Goal: Transaction & Acquisition: Obtain resource

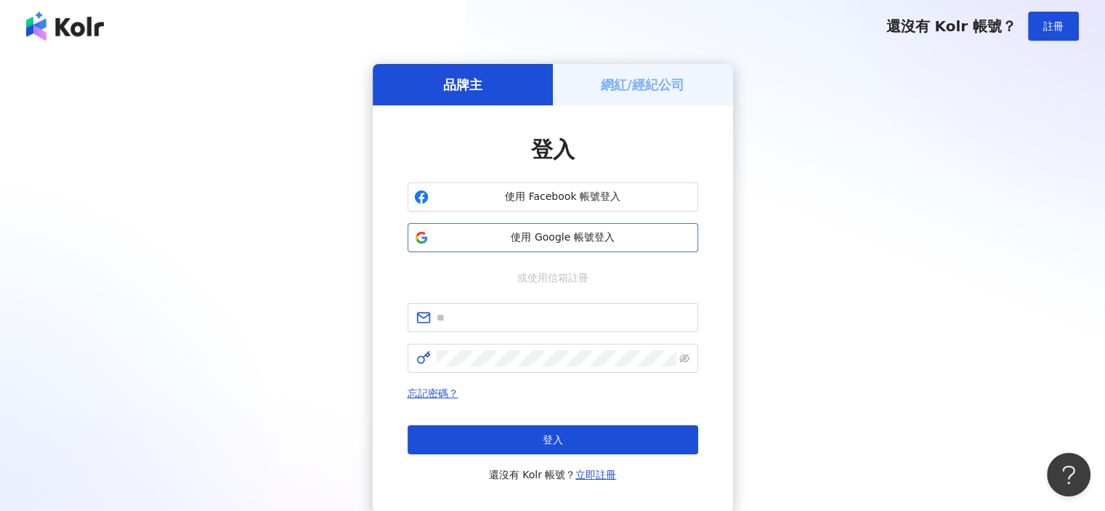
click at [577, 232] on span "使用 Google 帳號登入" at bounding box center [562, 237] width 257 height 15
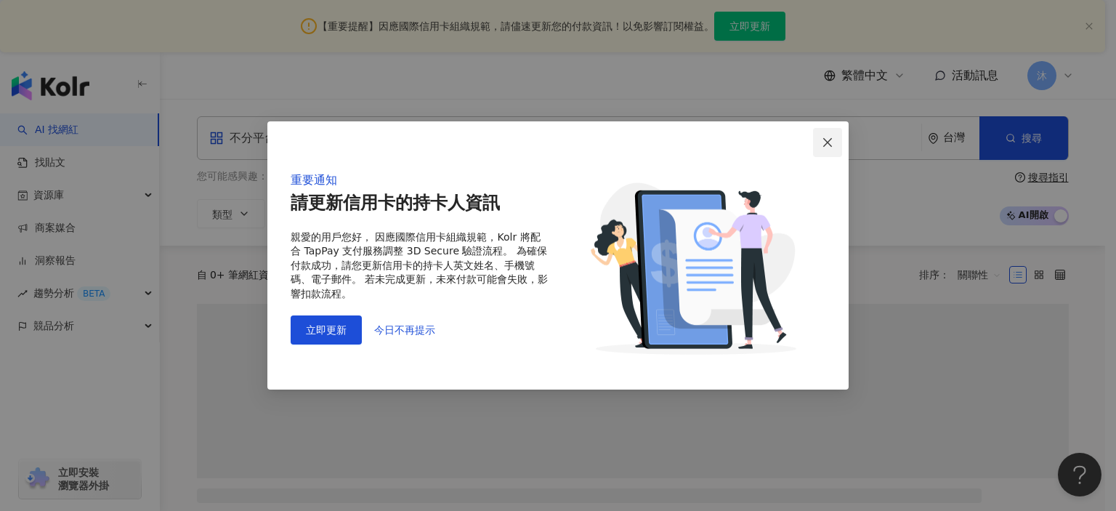
click at [834, 138] on span "Close" at bounding box center [827, 143] width 29 height 12
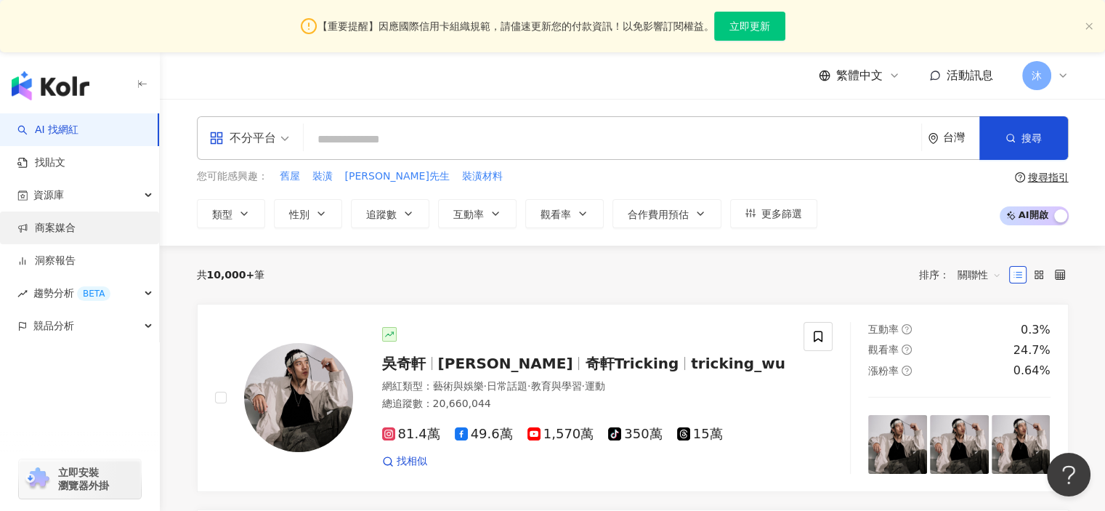
click at [46, 230] on link "商案媒合" at bounding box center [46, 228] width 58 height 15
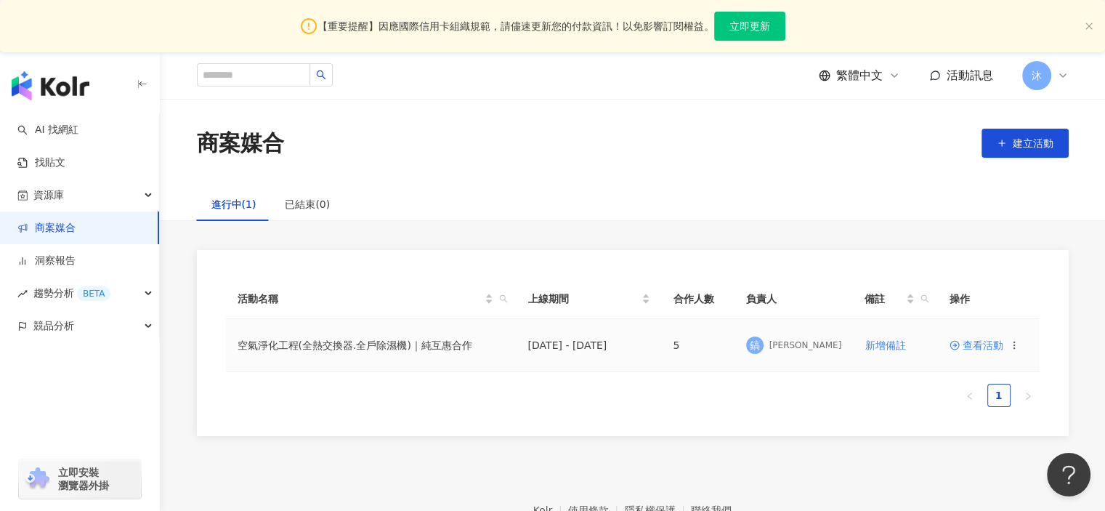
click at [968, 344] on span "查看活動" at bounding box center [976, 345] width 54 height 10
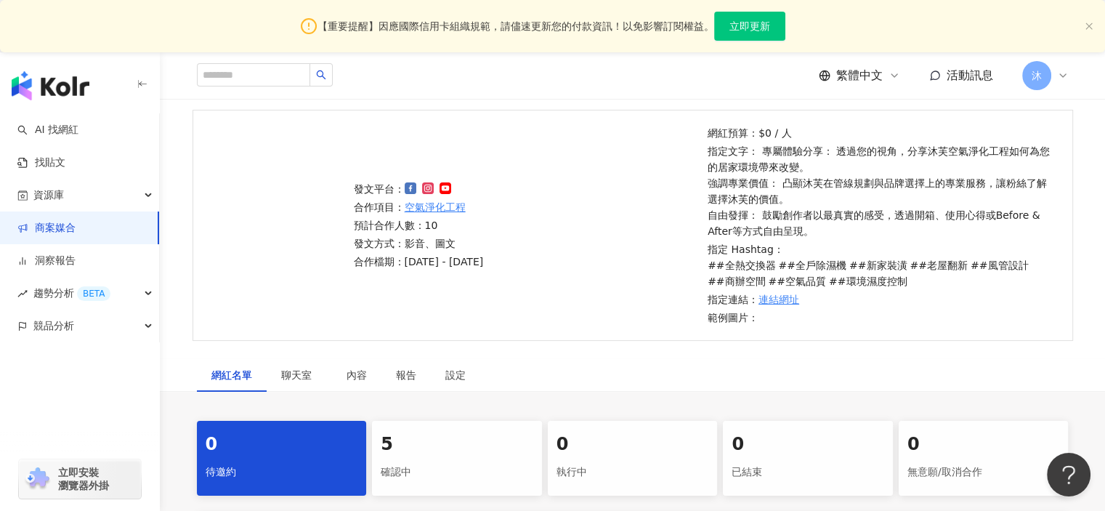
scroll to position [218, 0]
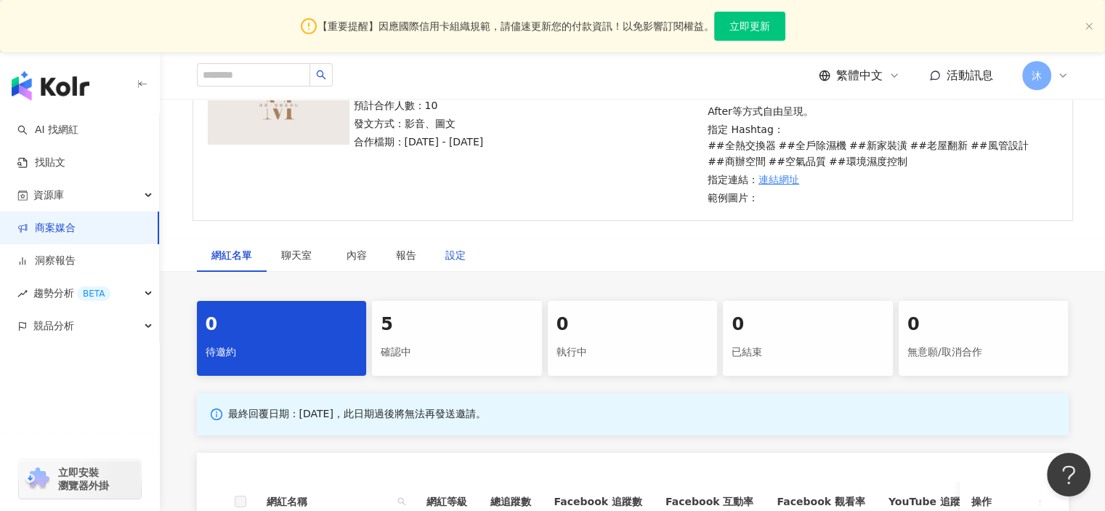
click at [456, 259] on div "設定" at bounding box center [455, 255] width 20 height 16
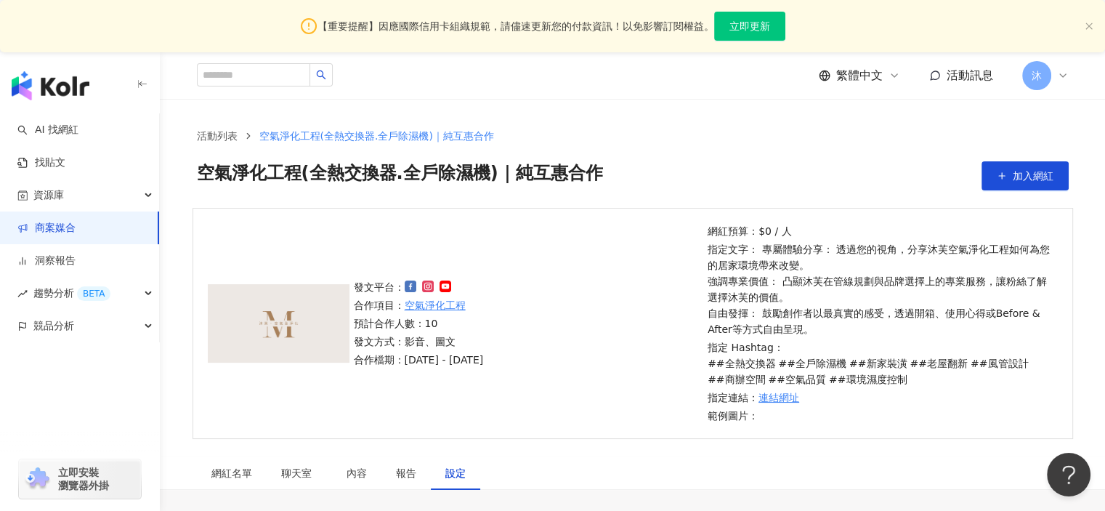
click at [1052, 71] on div "沐" at bounding box center [1045, 75] width 46 height 29
